Goal: Information Seeking & Learning: Learn about a topic

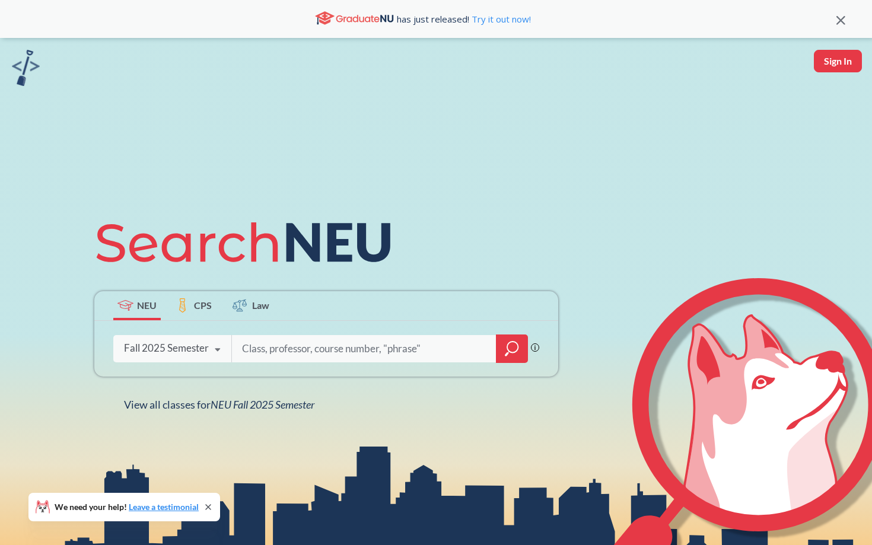
click at [192, 358] on div "Fall 2025 Semester Fall 2025 Semester Summer 2 2025 Semester Summer Full 2025 S…" at bounding box center [172, 348] width 118 height 30
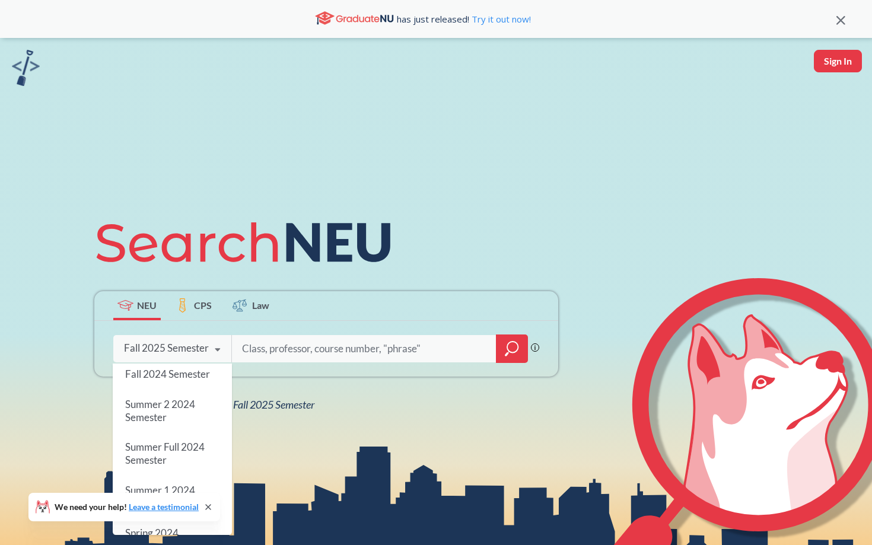
scroll to position [207, 0]
click at [191, 406] on span "Summer 2 2024 Semester" at bounding box center [160, 409] width 70 height 26
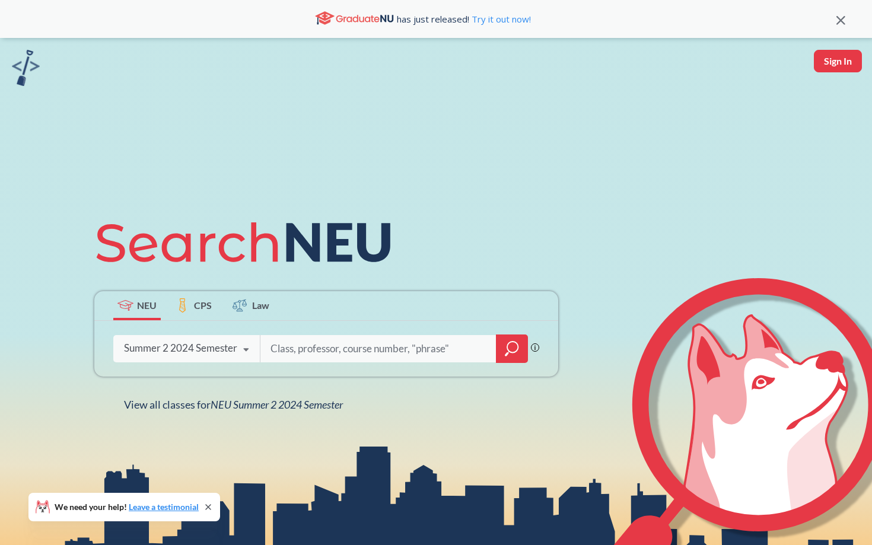
click at [305, 353] on input "search" at bounding box center [378, 348] width 218 height 25
type input "biol"
click at [512, 349] on icon "magnifying glass" at bounding box center [512, 348] width 14 height 17
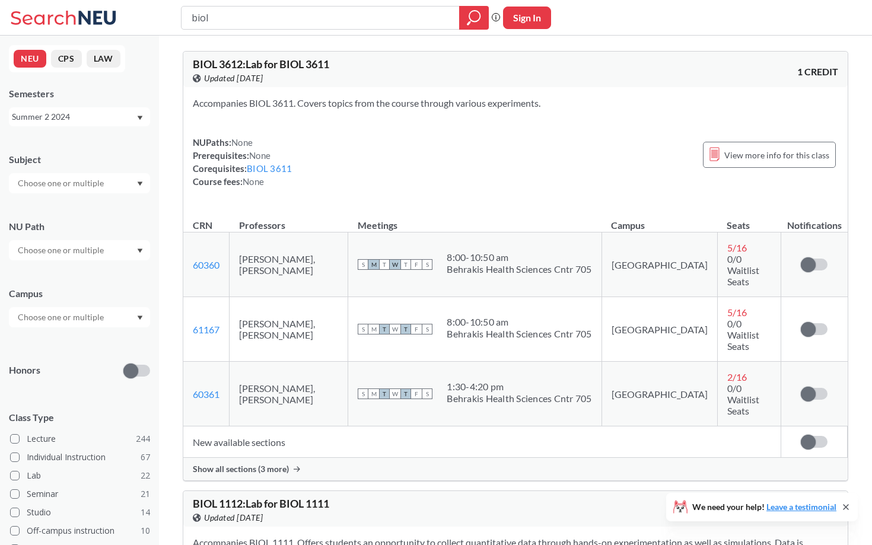
click at [95, 311] on input "text" at bounding box center [62, 317] width 100 height 14
click at [94, 377] on div "Online ( 142 )" at bounding box center [82, 376] width 134 height 13
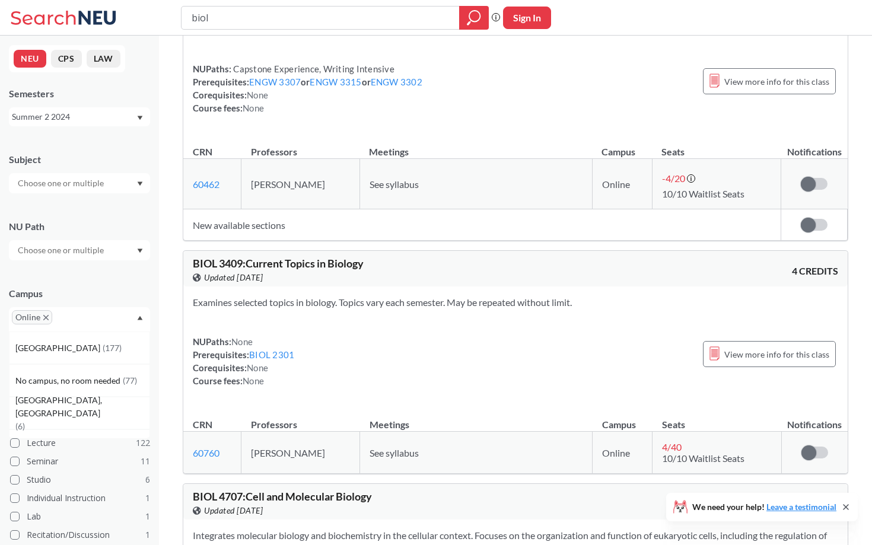
scroll to position [1155, 0]
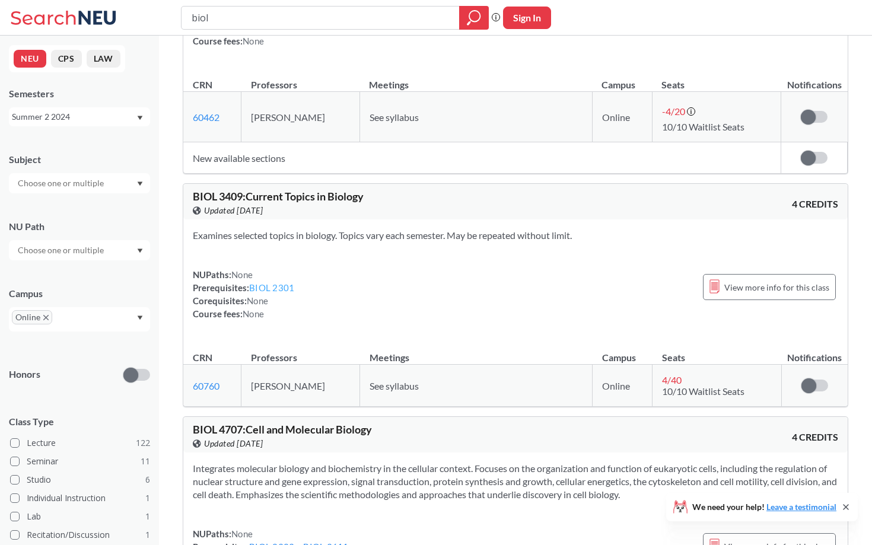
click at [281, 288] on link "BIOL 2301" at bounding box center [271, 287] width 45 height 11
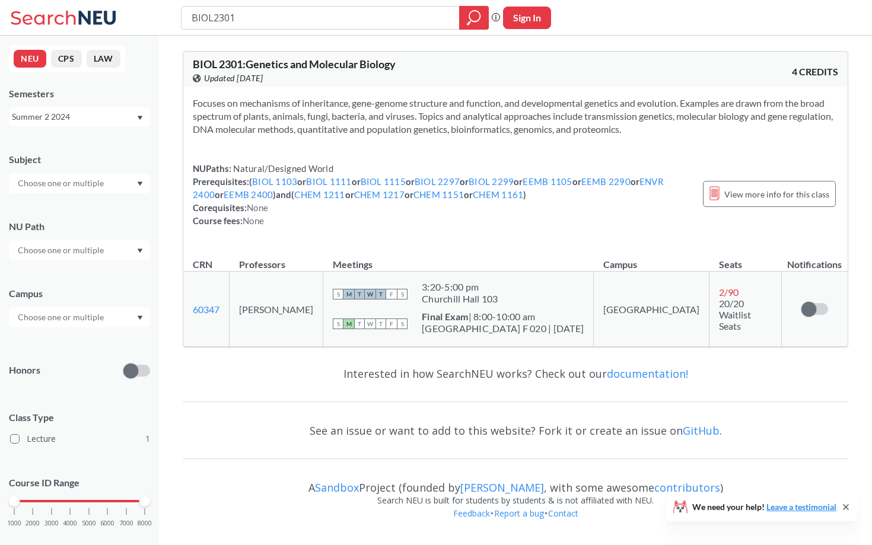
type input "biol"
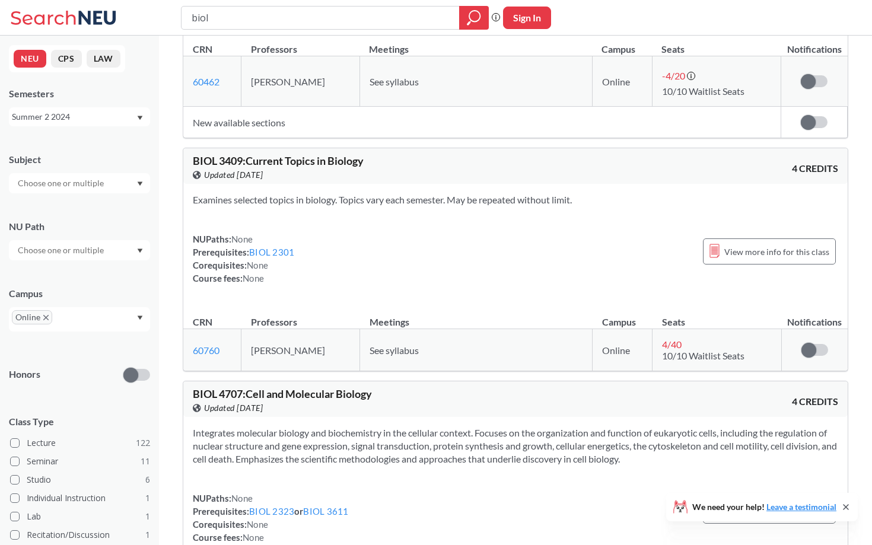
scroll to position [1168, 0]
